Goal: Transaction & Acquisition: Subscribe to service/newsletter

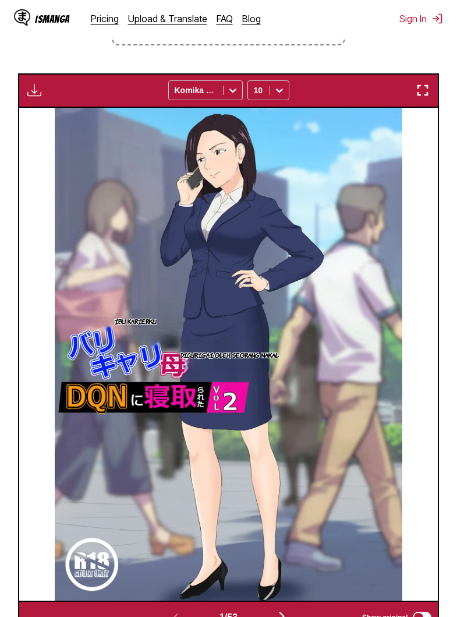
click at [422, 97] on img "button" at bounding box center [423, 90] width 14 height 14
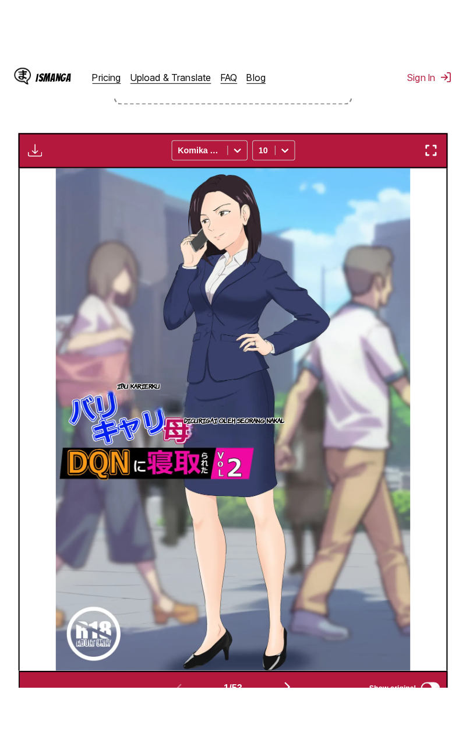
scroll to position [111, 0]
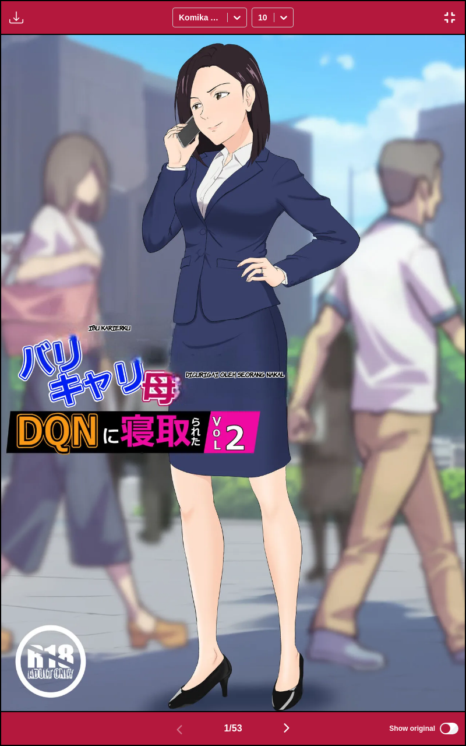
click at [253, 179] on img at bounding box center [233, 373] width 464 height 676
click at [289, 617] on img "button" at bounding box center [287, 728] width 14 height 14
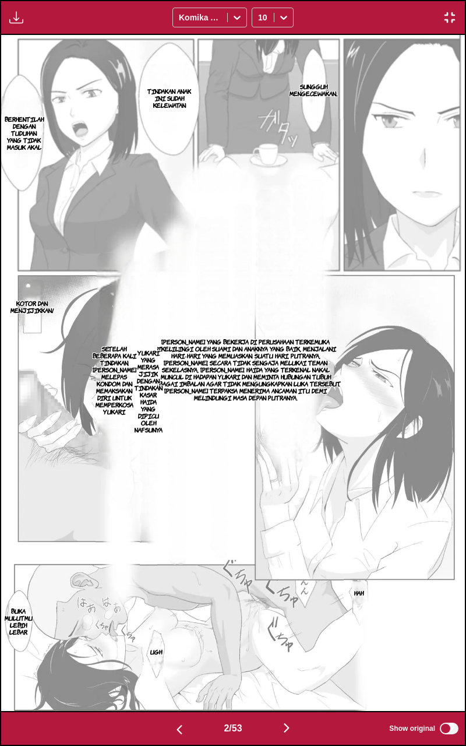
click at [289, 617] on img "button" at bounding box center [287, 728] width 14 height 14
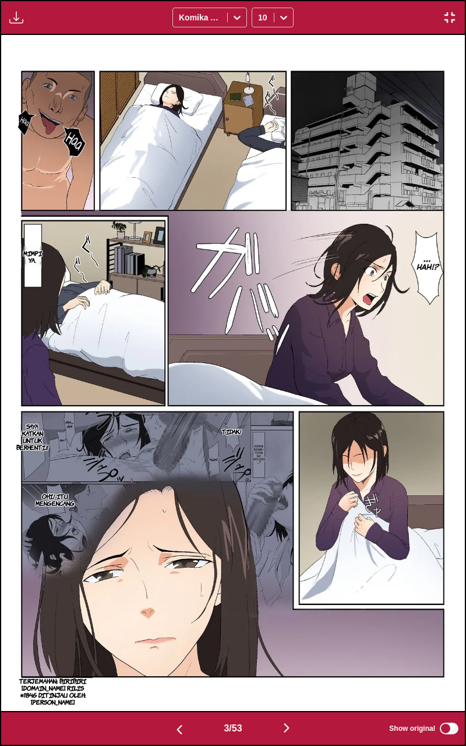
click at [288, 617] on img "button" at bounding box center [287, 728] width 14 height 14
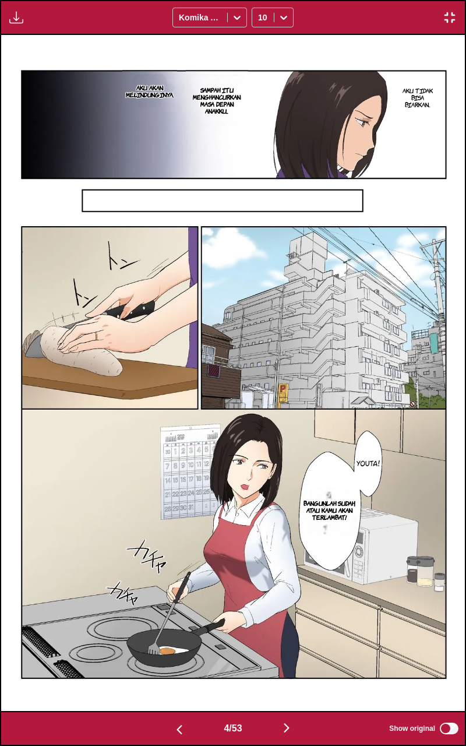
click at [284, 617] on img "button" at bounding box center [287, 728] width 14 height 14
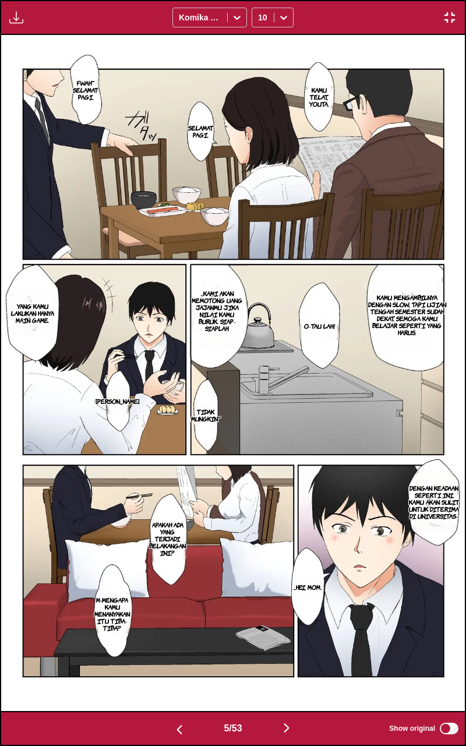
click at [286, 617] on img "button" at bounding box center [287, 728] width 14 height 14
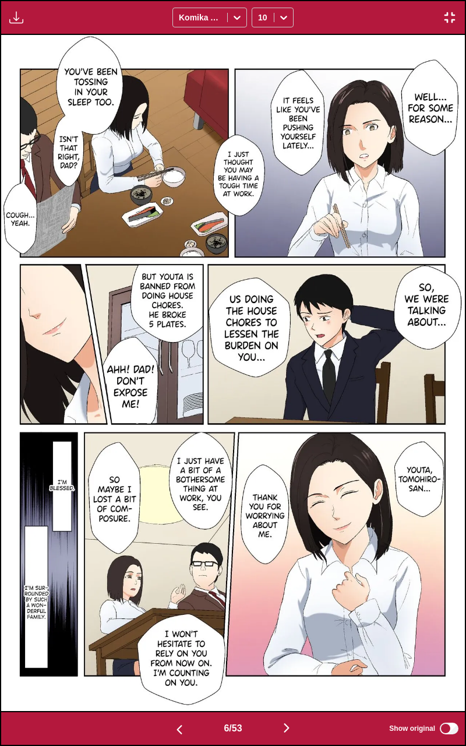
click at [294, 617] on img "button" at bounding box center [287, 728] width 14 height 14
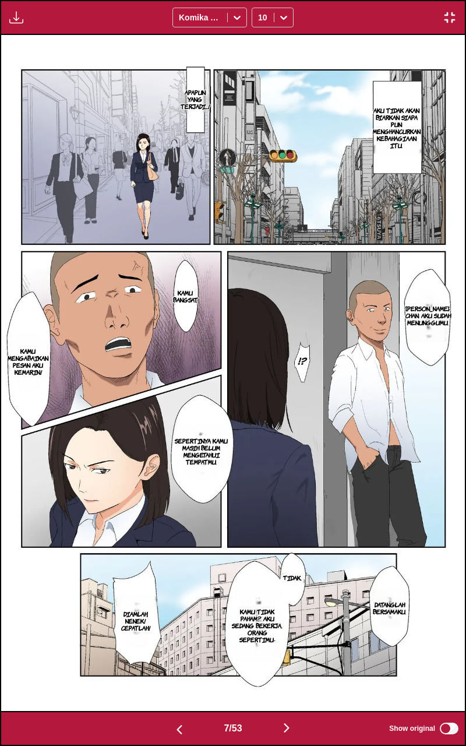
click at [291, 617] on img "button" at bounding box center [287, 728] width 14 height 14
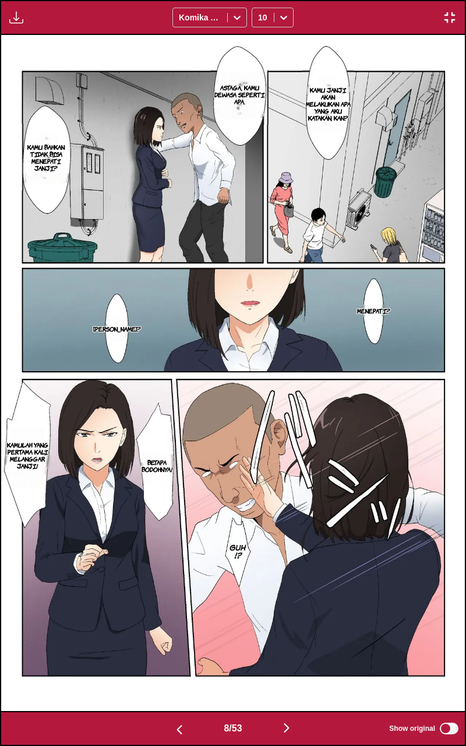
click at [290, 617] on img "button" at bounding box center [287, 728] width 14 height 14
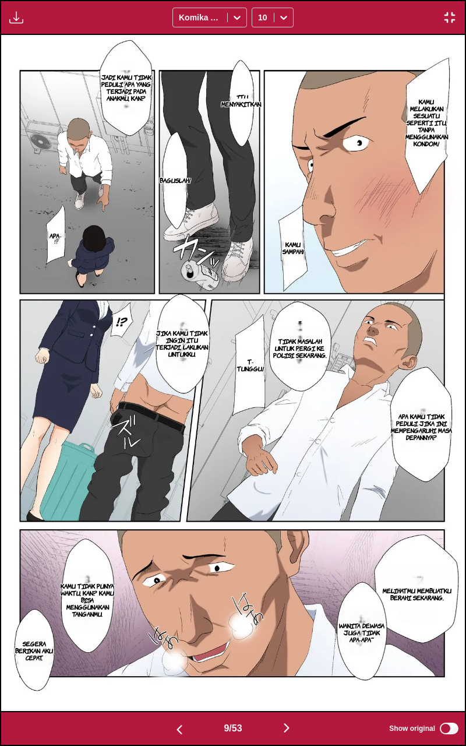
click at [290, 617] on img "button" at bounding box center [287, 728] width 14 height 14
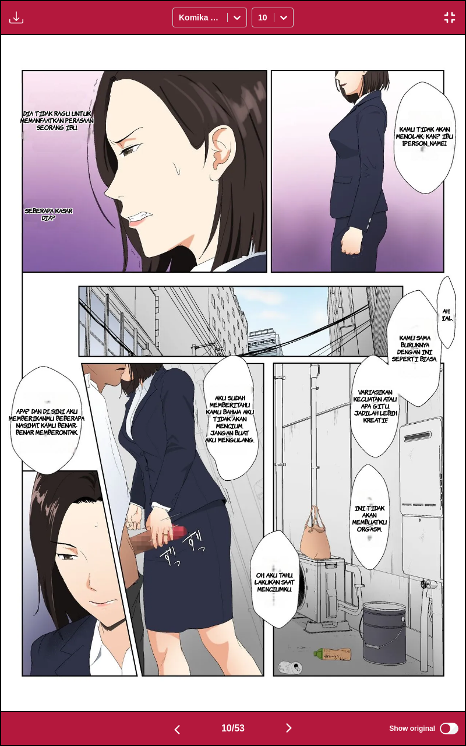
click at [290, 617] on img "button" at bounding box center [289, 728] width 14 height 14
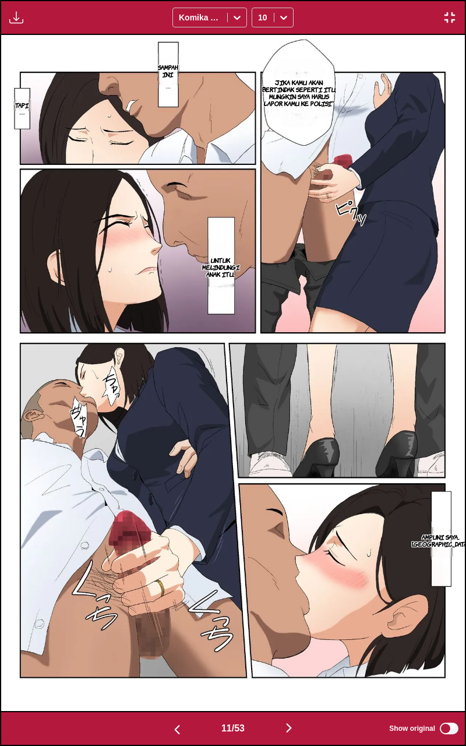
click at [290, 617] on img "button" at bounding box center [289, 728] width 14 height 14
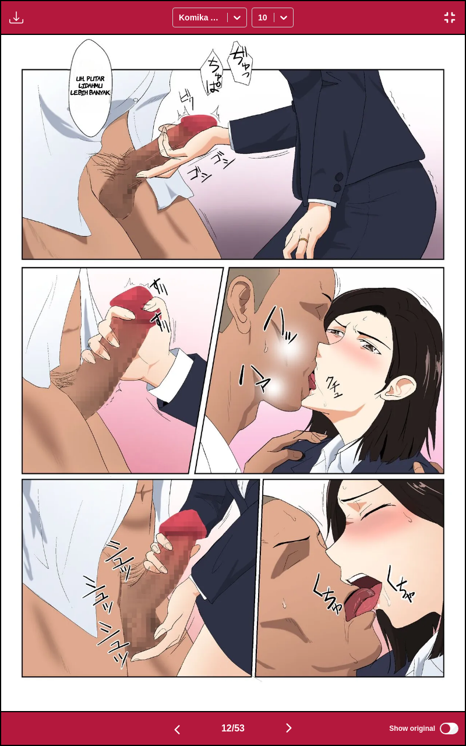
click at [290, 617] on img "button" at bounding box center [289, 728] width 14 height 14
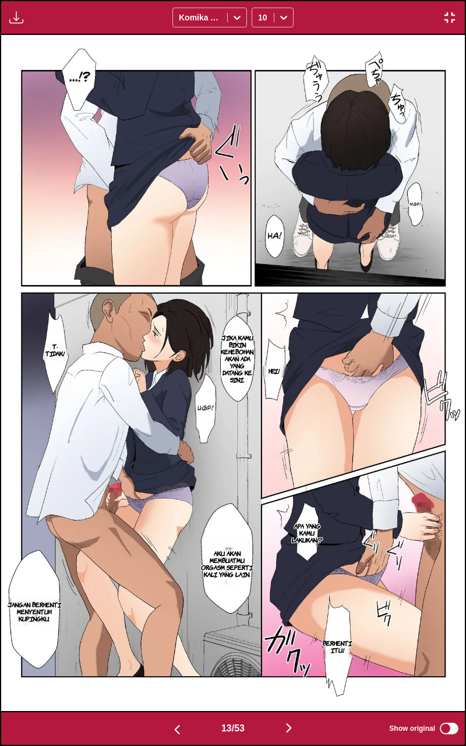
click at [290, 617] on img "button" at bounding box center [289, 728] width 14 height 14
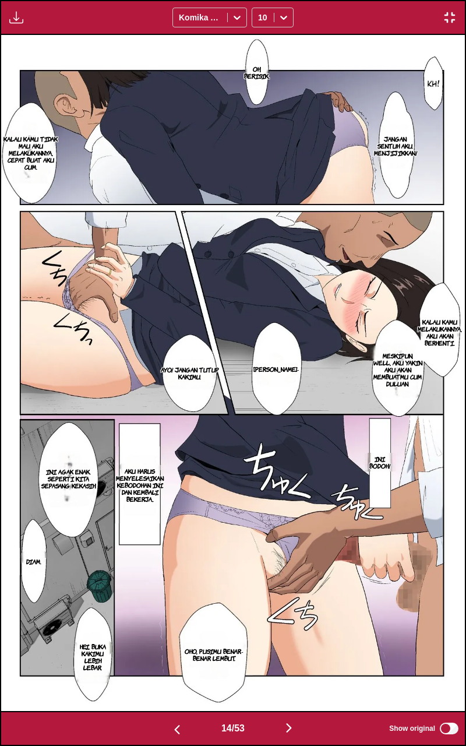
click at [290, 617] on img "button" at bounding box center [289, 728] width 14 height 14
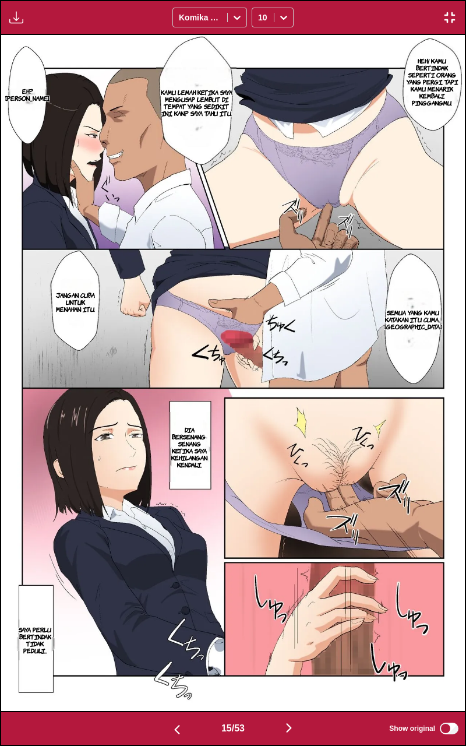
click at [290, 617] on img "button" at bounding box center [289, 728] width 14 height 14
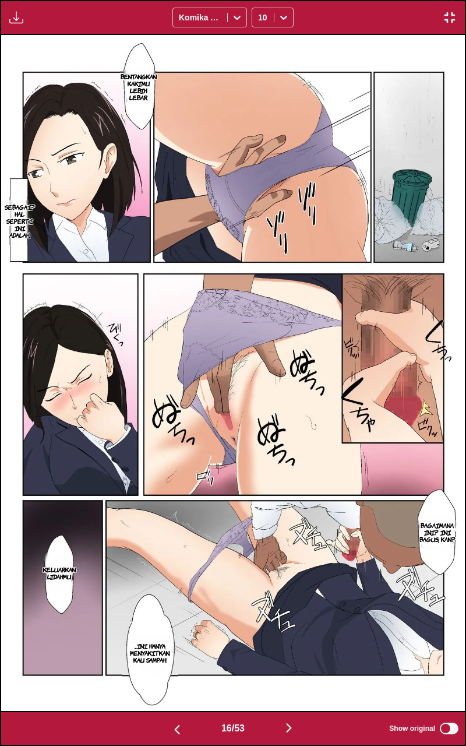
click at [290, 617] on img "button" at bounding box center [289, 728] width 14 height 14
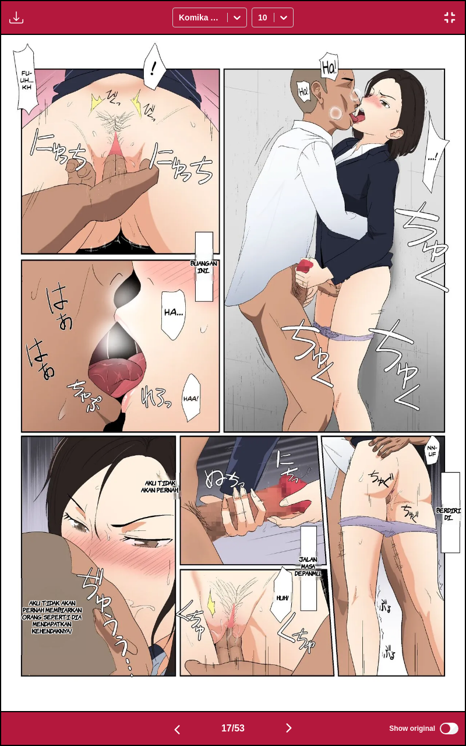
click at [290, 617] on img "button" at bounding box center [289, 728] width 14 height 14
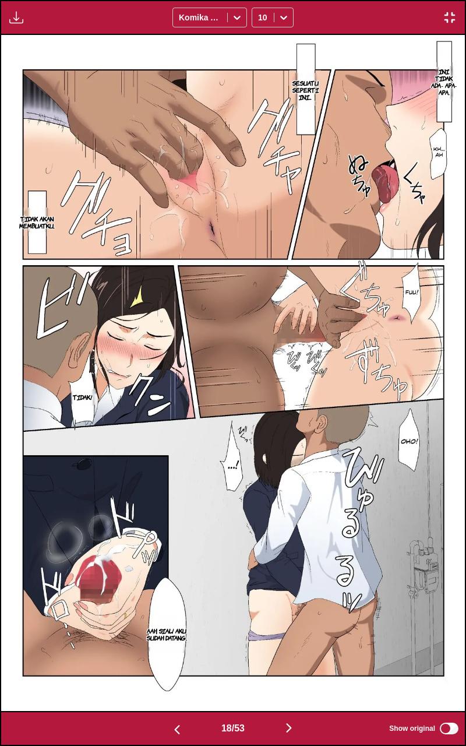
click at [290, 617] on img "button" at bounding box center [289, 728] width 14 height 14
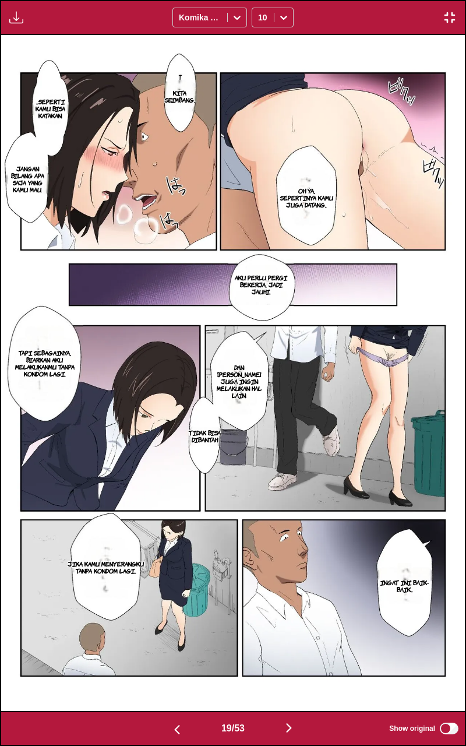
click at [287, 617] on img "button" at bounding box center [289, 728] width 14 height 14
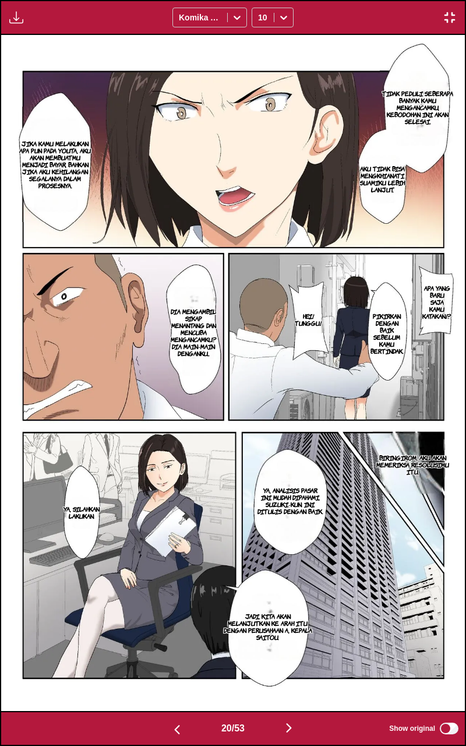
click at [287, 617] on img "button" at bounding box center [289, 728] width 14 height 14
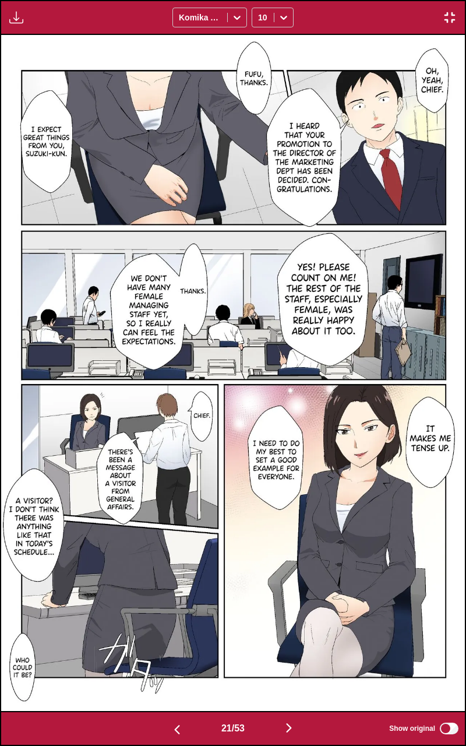
click at [287, 617] on img "button" at bounding box center [289, 728] width 14 height 14
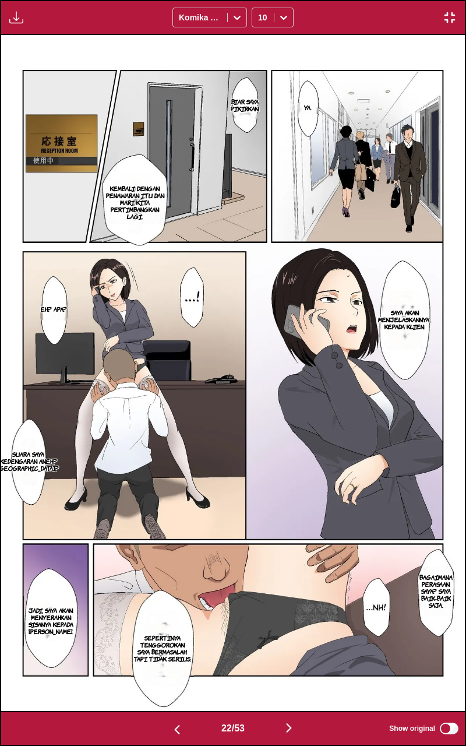
click at [287, 617] on img "button" at bounding box center [289, 728] width 14 height 14
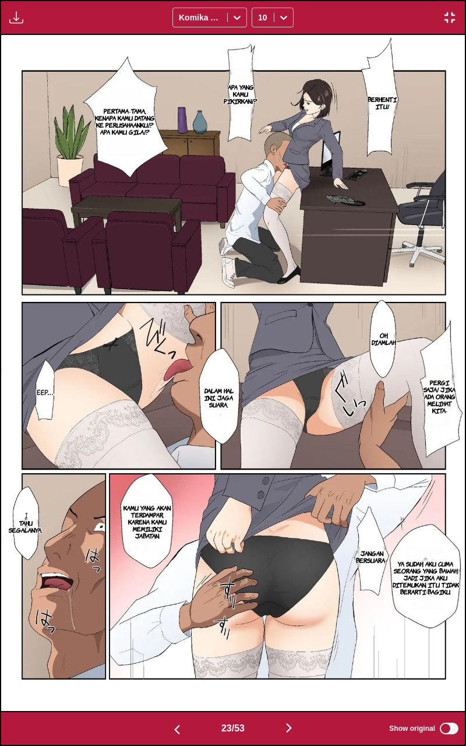
click at [289, 617] on img "button" at bounding box center [289, 728] width 14 height 14
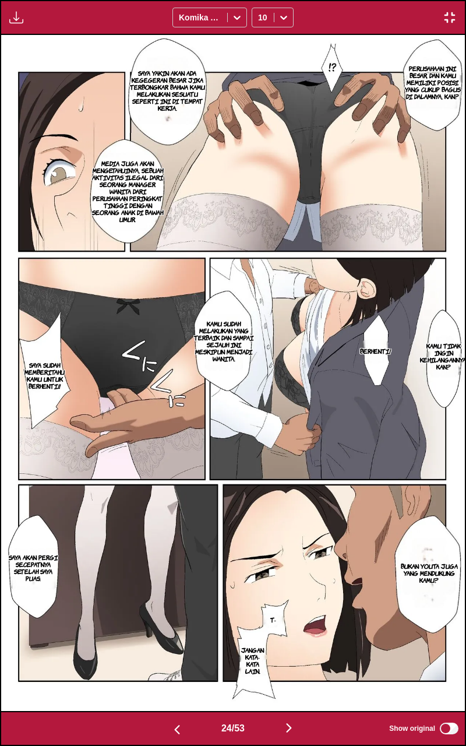
click at [288, 617] on img "button" at bounding box center [289, 728] width 14 height 14
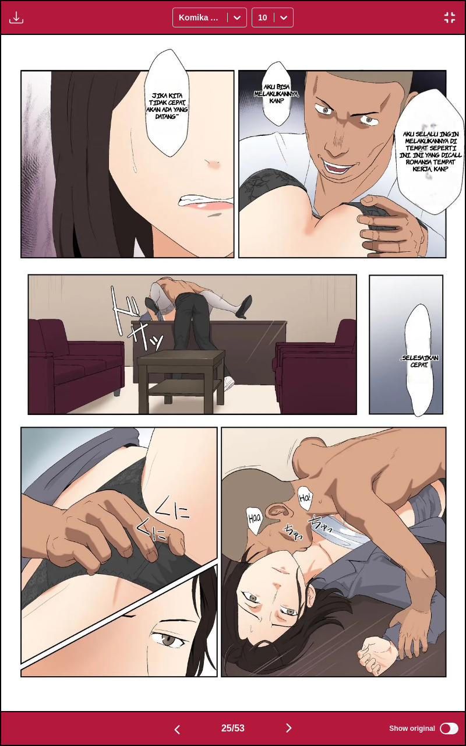
click at [288, 617] on img "button" at bounding box center [289, 728] width 14 height 14
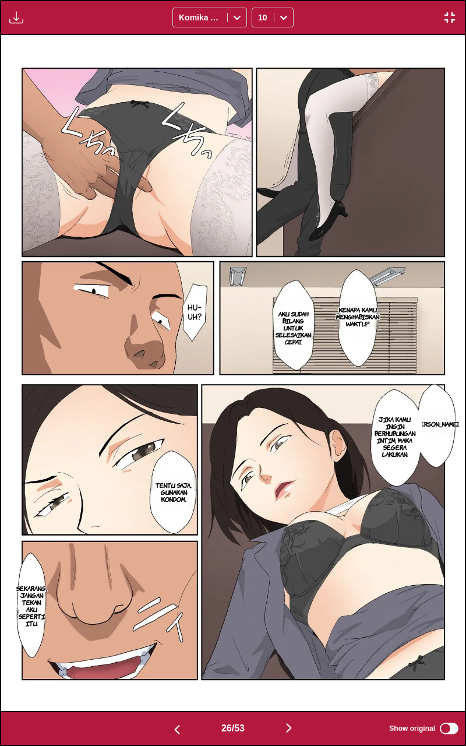
click at [288, 617] on img "button" at bounding box center [289, 728] width 14 height 14
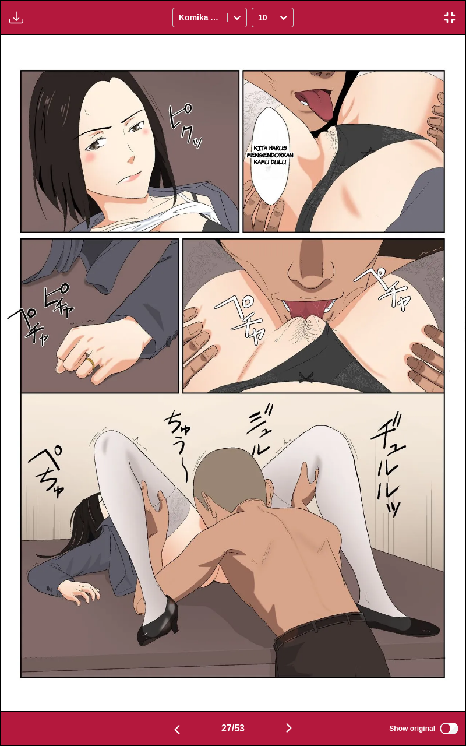
click at [447, 21] on img "button" at bounding box center [450, 17] width 14 height 14
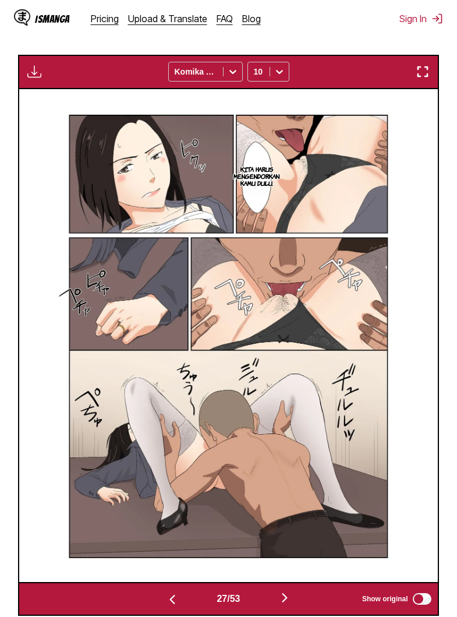
scroll to position [337, 0]
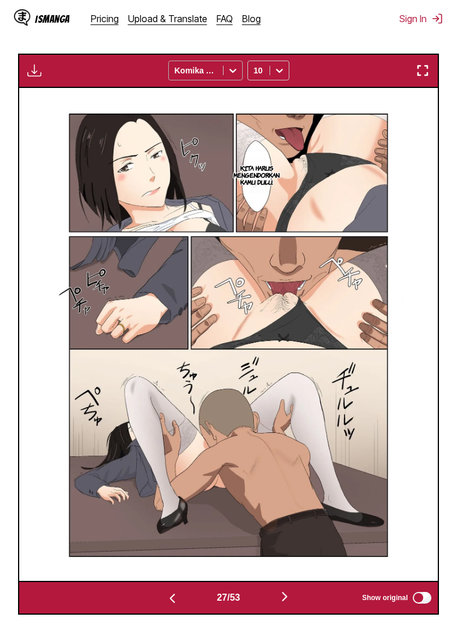
click at [209, 76] on div at bounding box center [196, 71] width 43 height 12
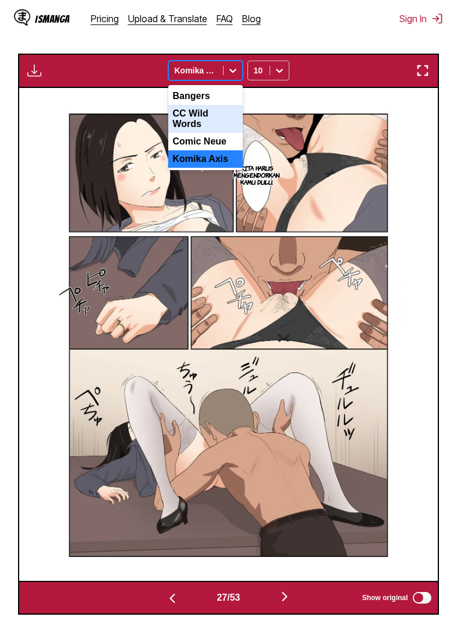
click at [205, 125] on div "CC Wild Words" at bounding box center [205, 119] width 75 height 28
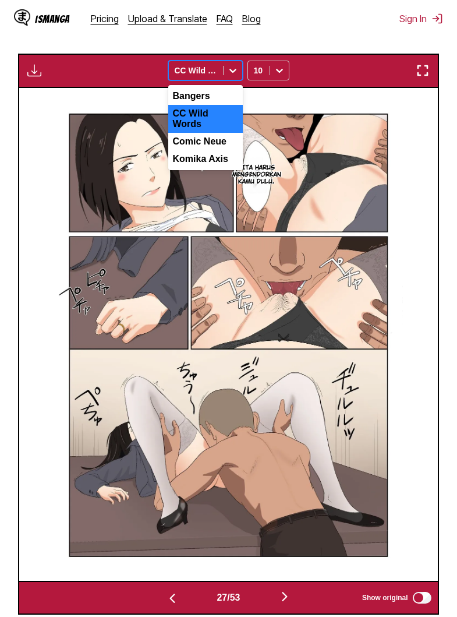
click at [222, 79] on div "CC Wild Words" at bounding box center [196, 70] width 54 height 16
click at [203, 150] on div "Comic Neue" at bounding box center [205, 141] width 75 height 17
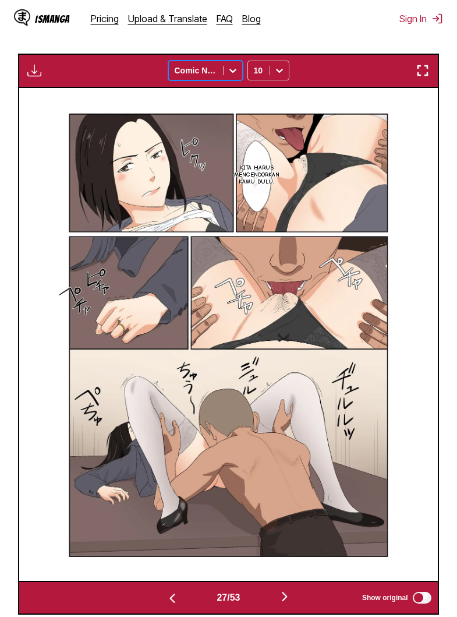
click at [200, 76] on div at bounding box center [196, 71] width 43 height 12
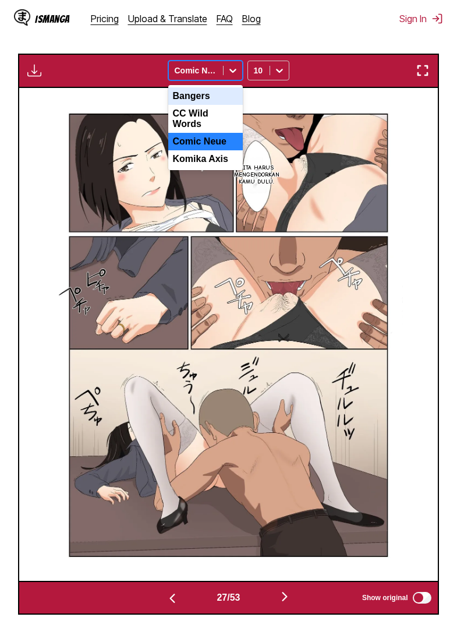
click at [200, 105] on div "Bangers" at bounding box center [205, 95] width 75 height 17
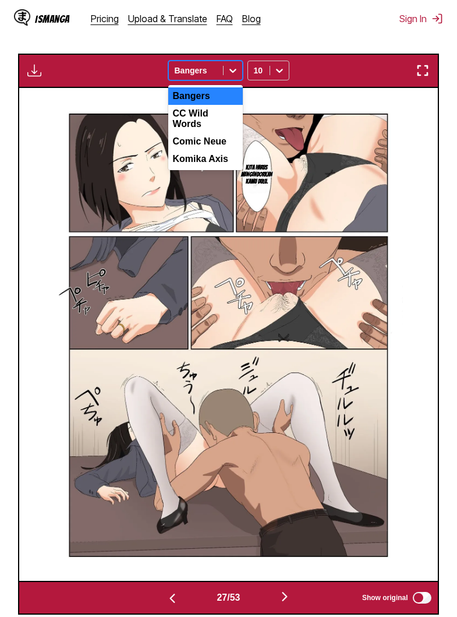
click at [207, 76] on div at bounding box center [196, 71] width 43 height 12
click at [202, 126] on div "CC Wild Words" at bounding box center [205, 119] width 75 height 28
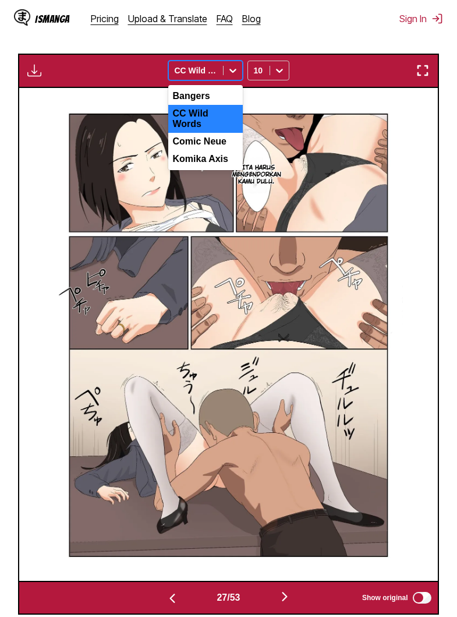
click at [199, 79] on div "CC Wild Words" at bounding box center [196, 70] width 54 height 16
click at [200, 168] on div "Komika Axis" at bounding box center [205, 158] width 75 height 17
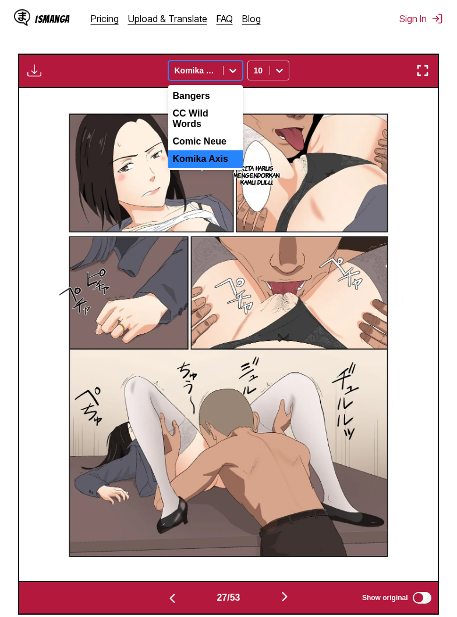
click at [196, 79] on div "Komika Axis" at bounding box center [196, 70] width 54 height 16
click at [196, 150] on div "Comic Neue" at bounding box center [205, 141] width 75 height 17
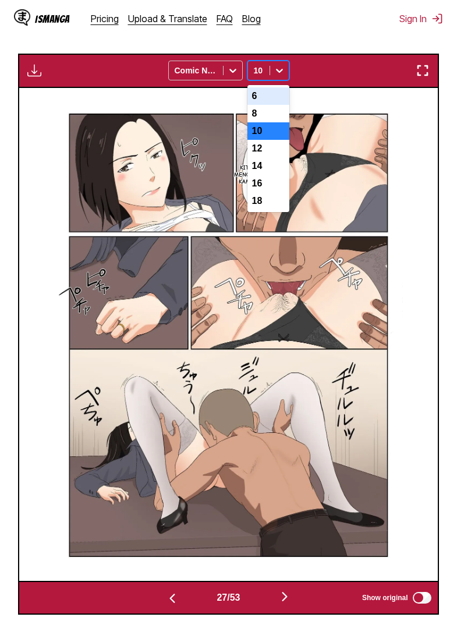
click at [274, 80] on div at bounding box center [279, 70] width 19 height 19
click at [263, 210] on div "18" at bounding box center [269, 200] width 42 height 17
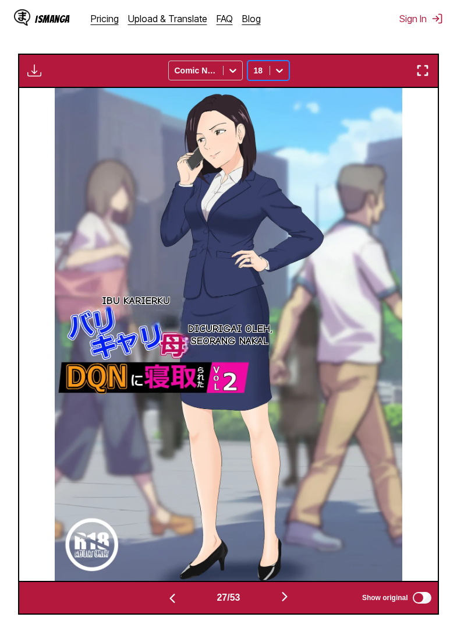
drag, startPoint x: 0, startPoint y: 0, endPoint x: 269, endPoint y: 97, distance: 285.5
click at [268, 88] on div "Available for premium users only Comic Neue option 18, selected. 18" at bounding box center [228, 71] width 421 height 34
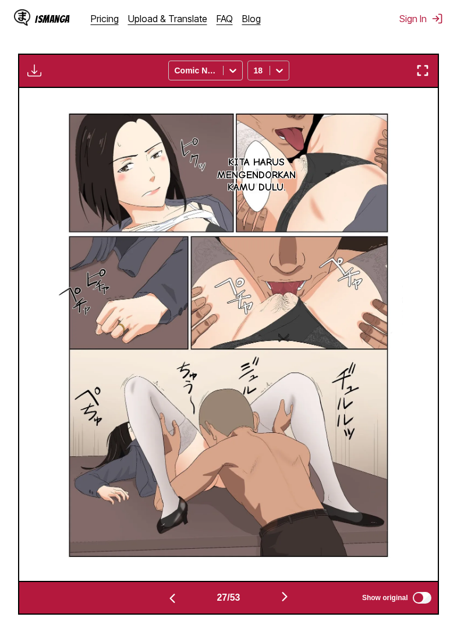
click at [274, 76] on icon at bounding box center [280, 71] width 12 height 12
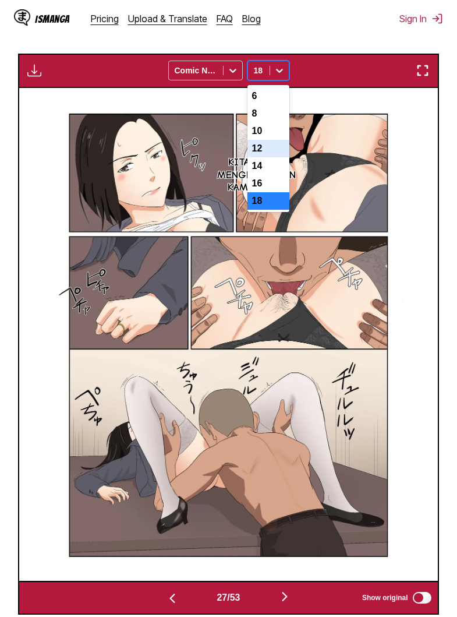
click at [266, 157] on div "12" at bounding box center [269, 148] width 42 height 17
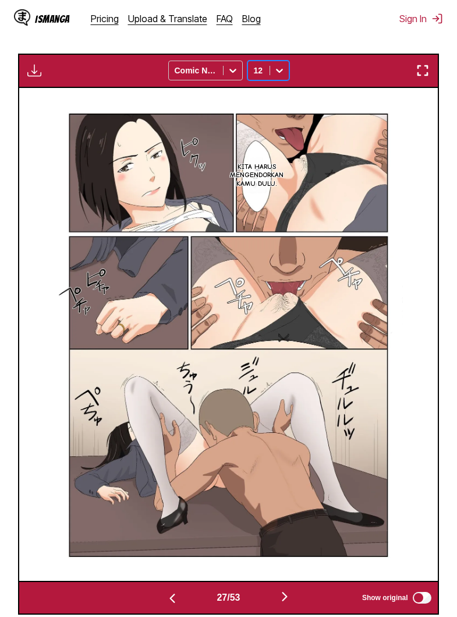
click at [281, 76] on icon at bounding box center [280, 71] width 12 height 12
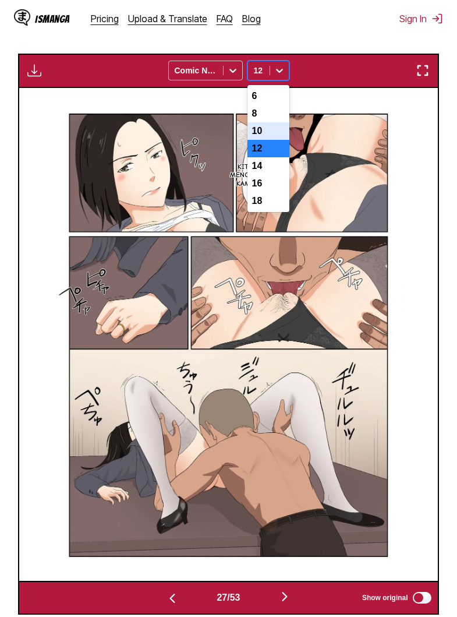
click at [262, 140] on div "10" at bounding box center [269, 130] width 42 height 17
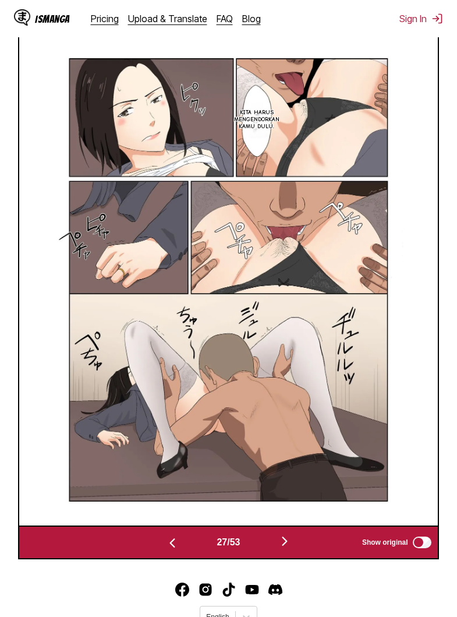
scroll to position [406, 0]
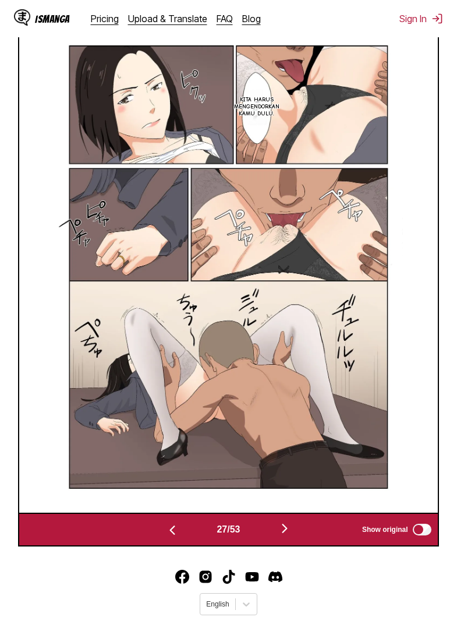
click at [287, 536] on img "button" at bounding box center [285, 529] width 14 height 14
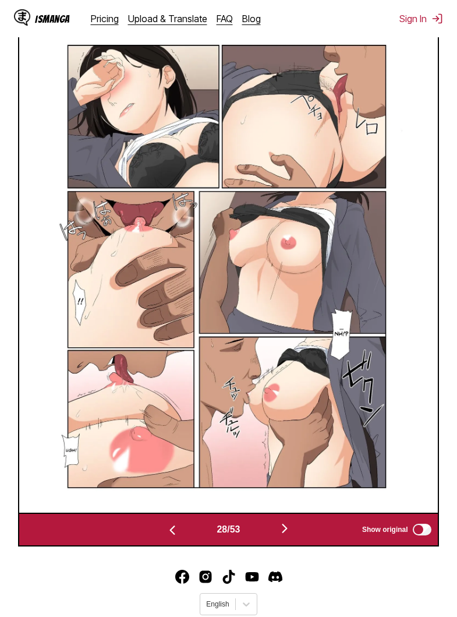
click at [287, 536] on img "button" at bounding box center [285, 529] width 14 height 14
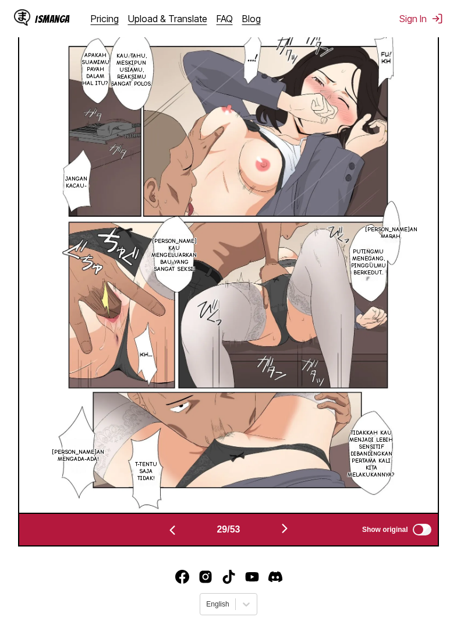
click at [287, 536] on img "button" at bounding box center [285, 529] width 14 height 14
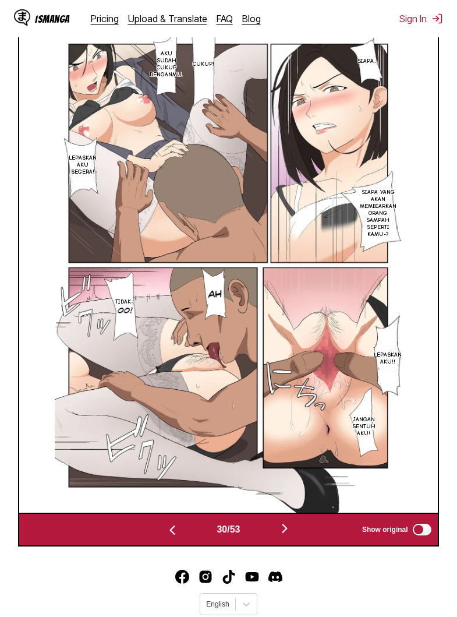
click at [287, 536] on img "button" at bounding box center [285, 529] width 14 height 14
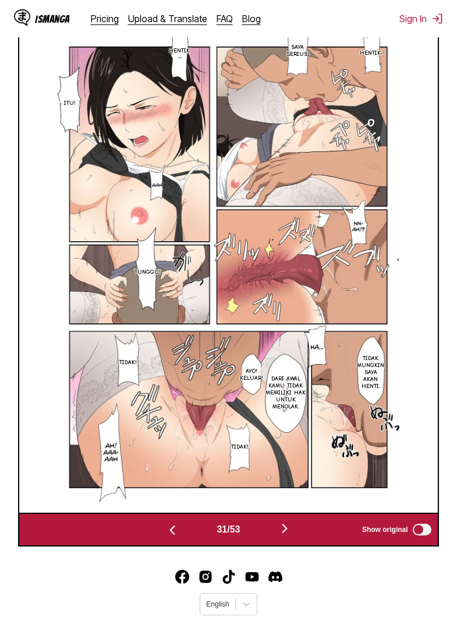
click at [287, 536] on img "button" at bounding box center [285, 529] width 14 height 14
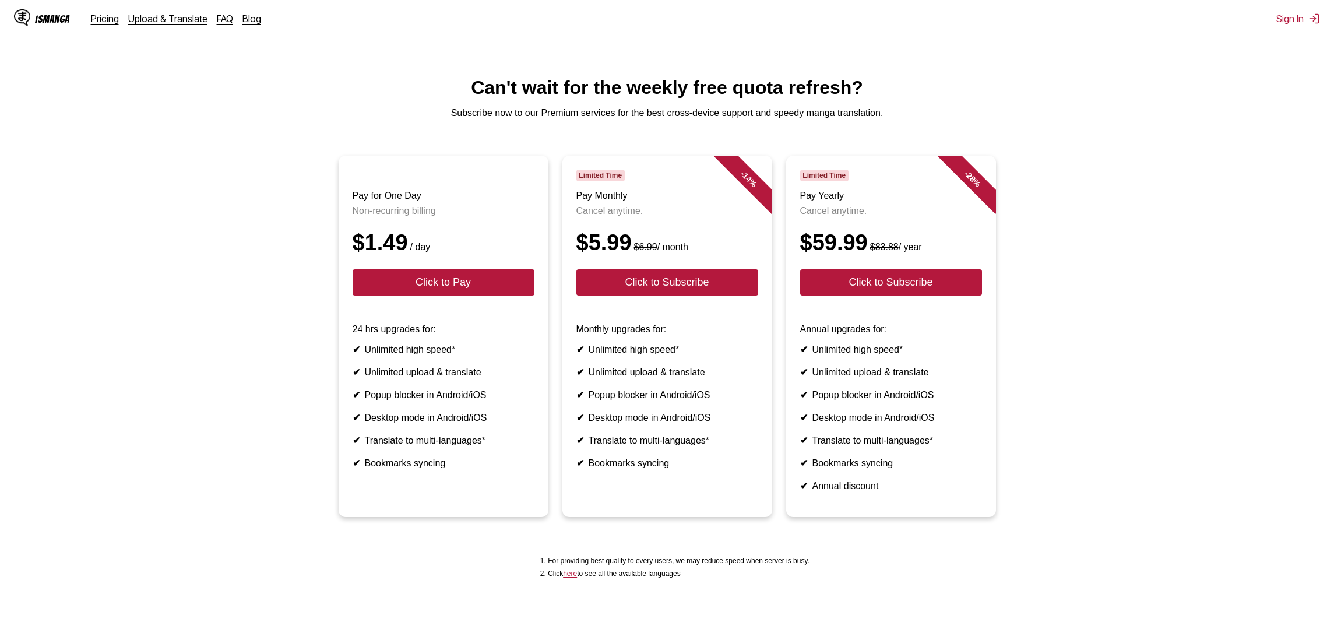
click at [270, 140] on main "Can't wait for the weekly free quota refresh? Subscribe now to our Premium serv…" at bounding box center [667, 360] width 1334 height 566
